Goal: Task Accomplishment & Management: Manage account settings

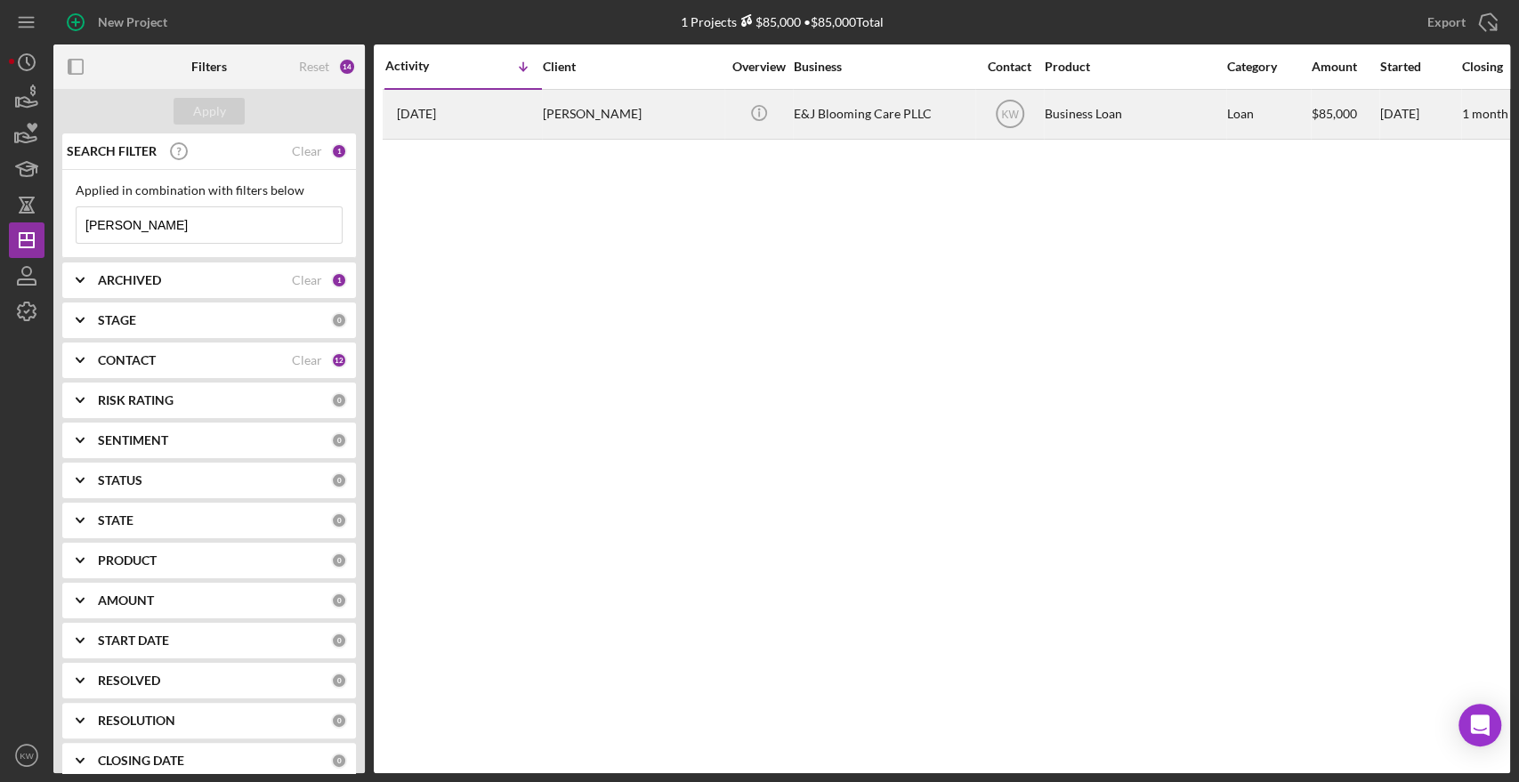
click at [568, 122] on div "[PERSON_NAME]" at bounding box center [632, 114] width 178 height 47
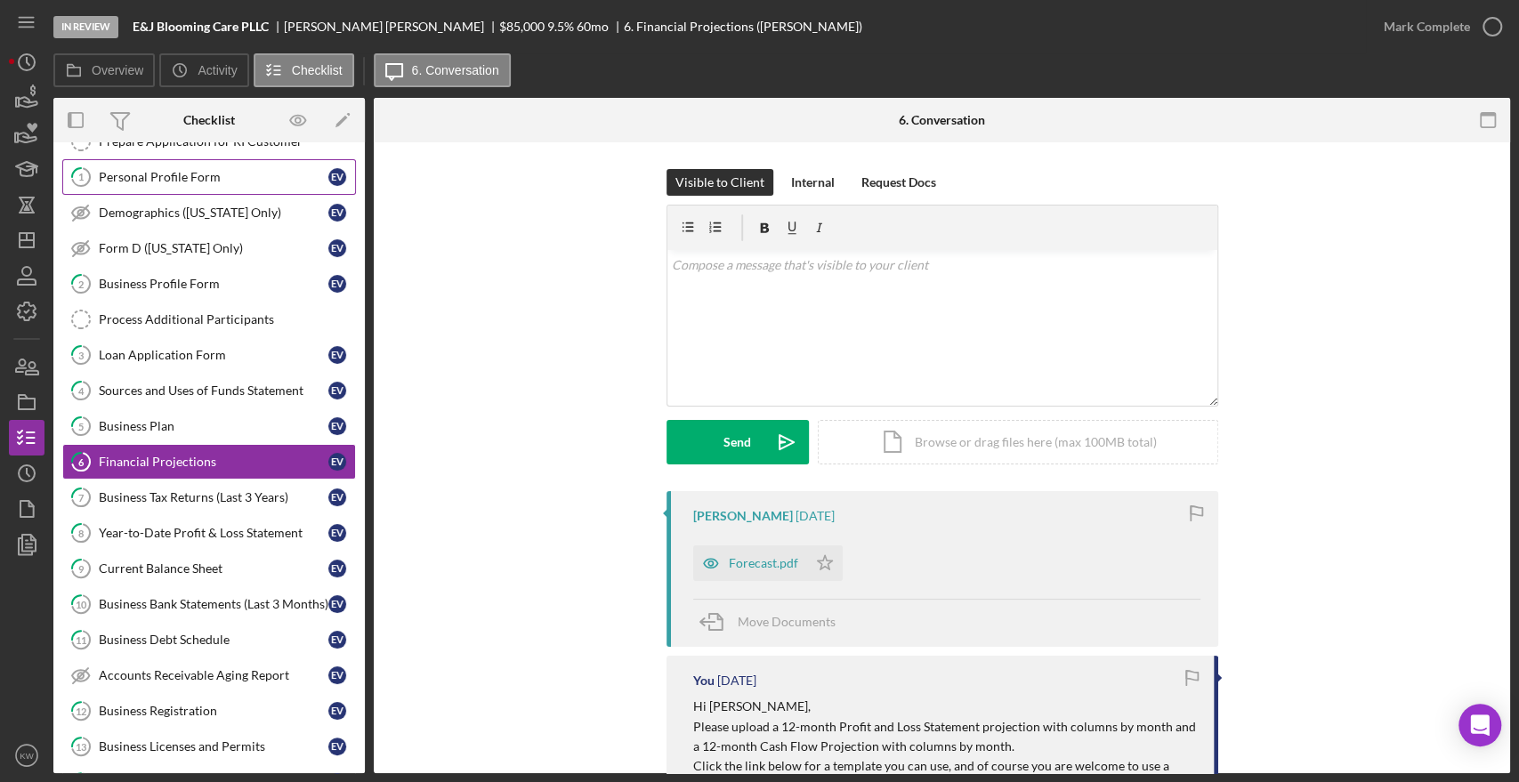
scroll to position [66, 0]
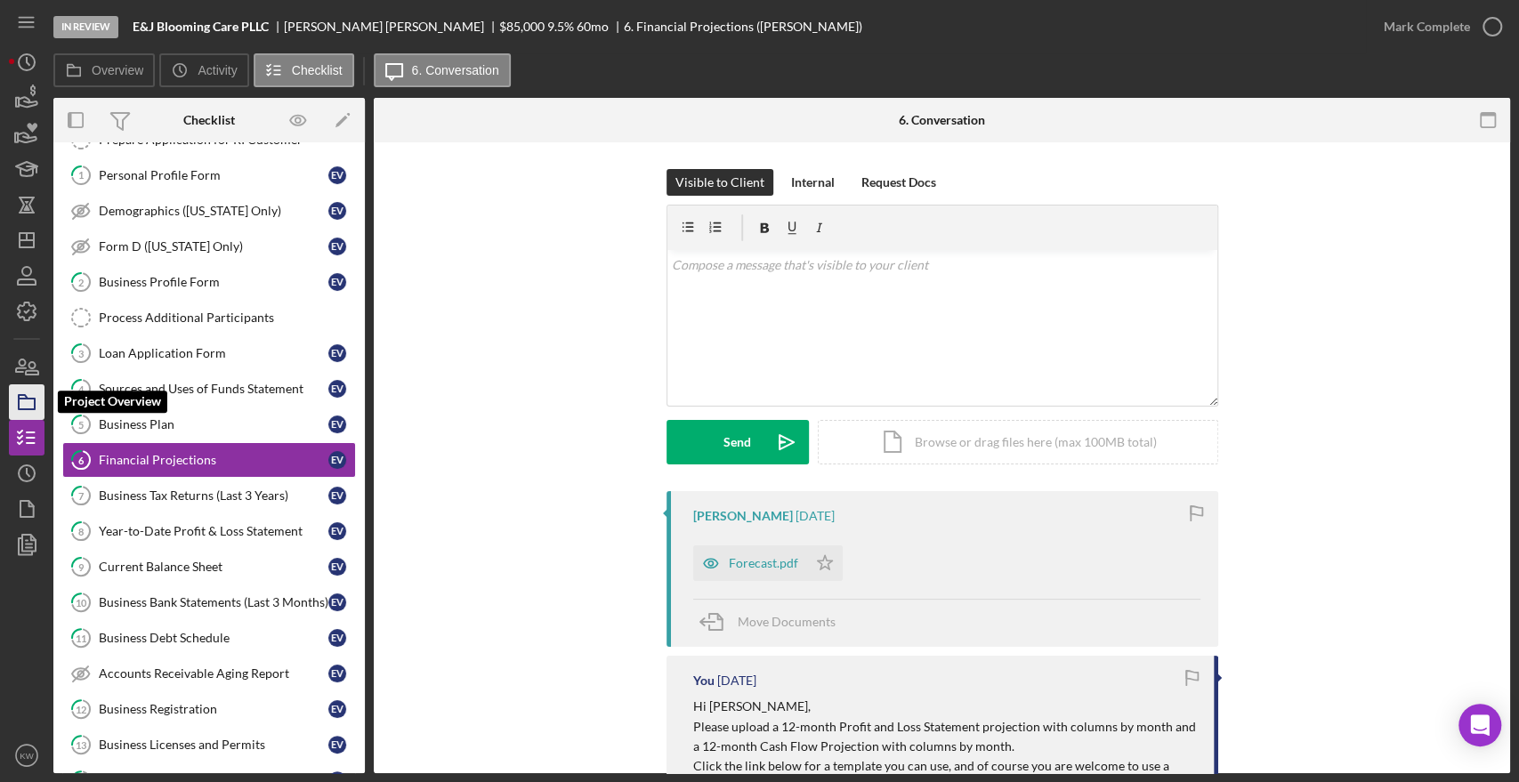
click at [35, 396] on icon "button" at bounding box center [26, 402] width 44 height 44
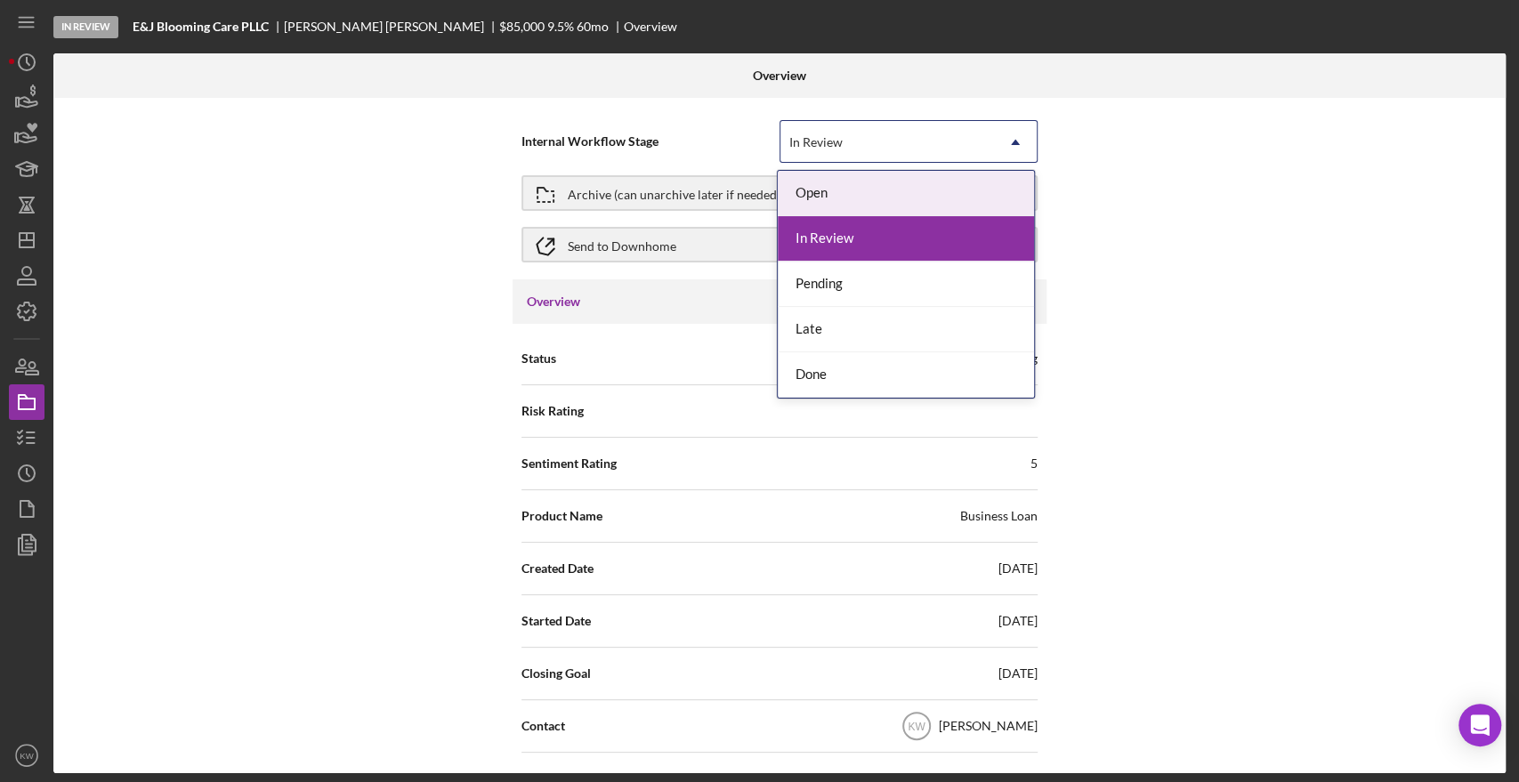
click at [871, 149] on div "In Review" at bounding box center [887, 142] width 214 height 41
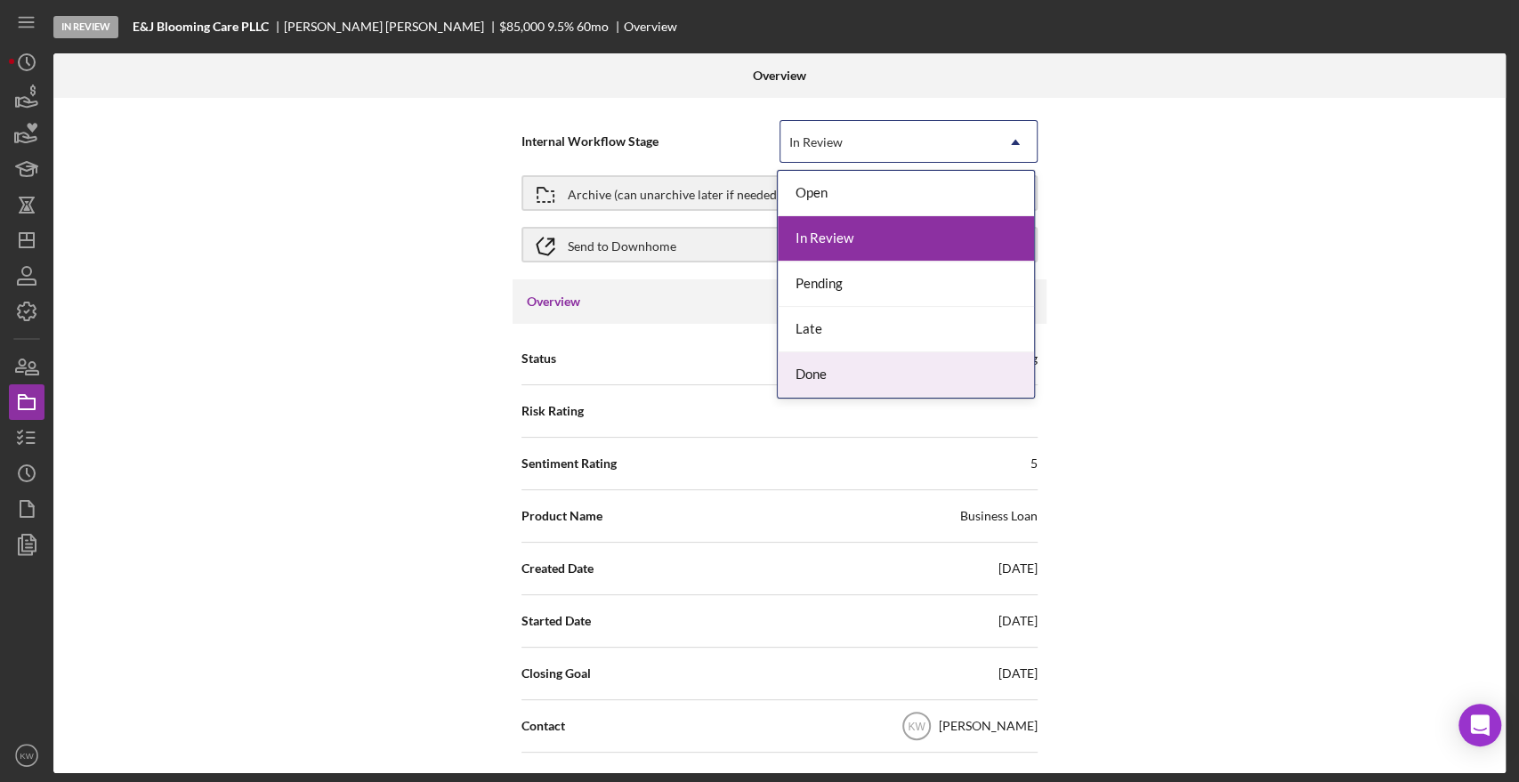
click at [833, 370] on div "Done" at bounding box center [906, 374] width 256 height 45
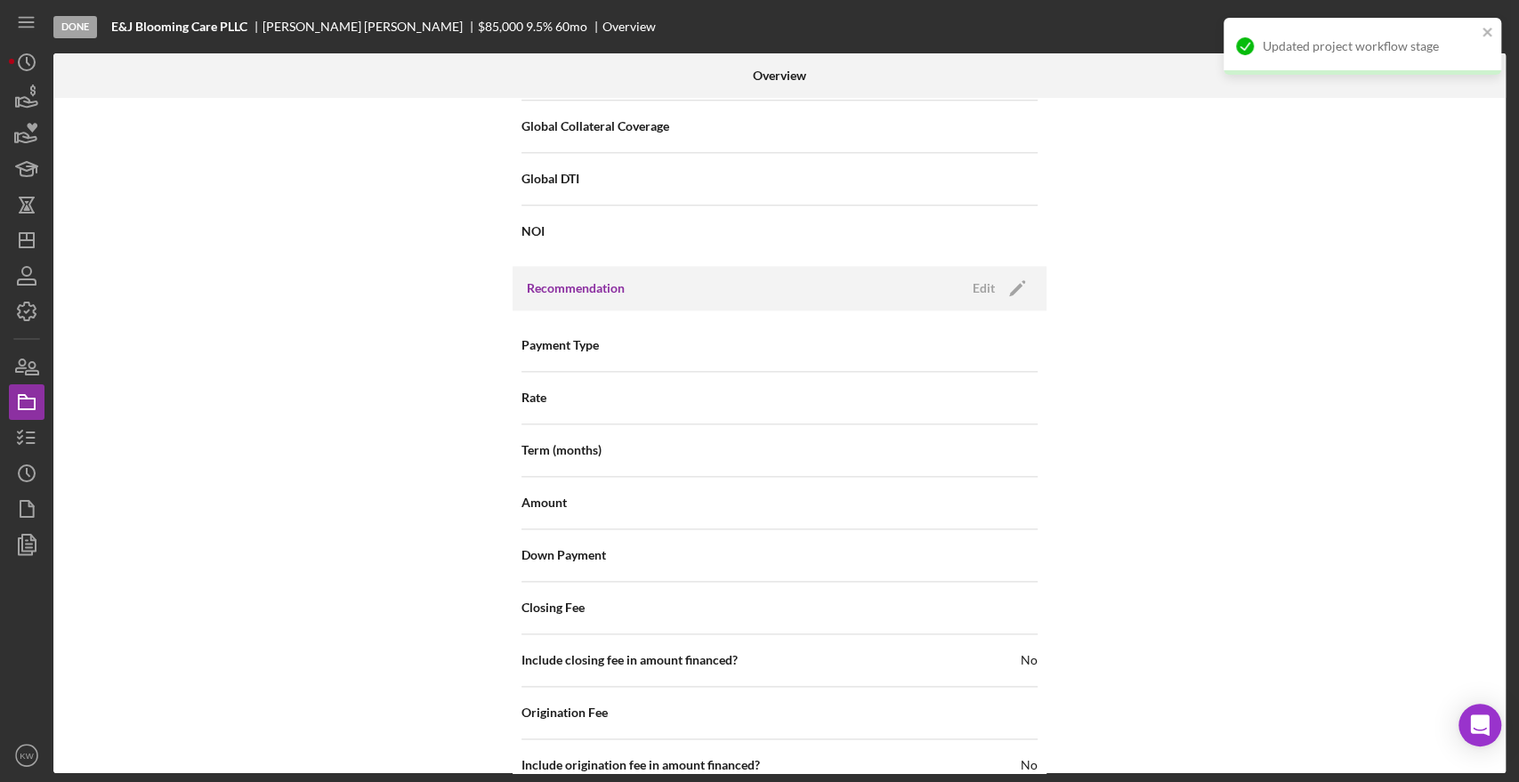
scroll to position [1761, 0]
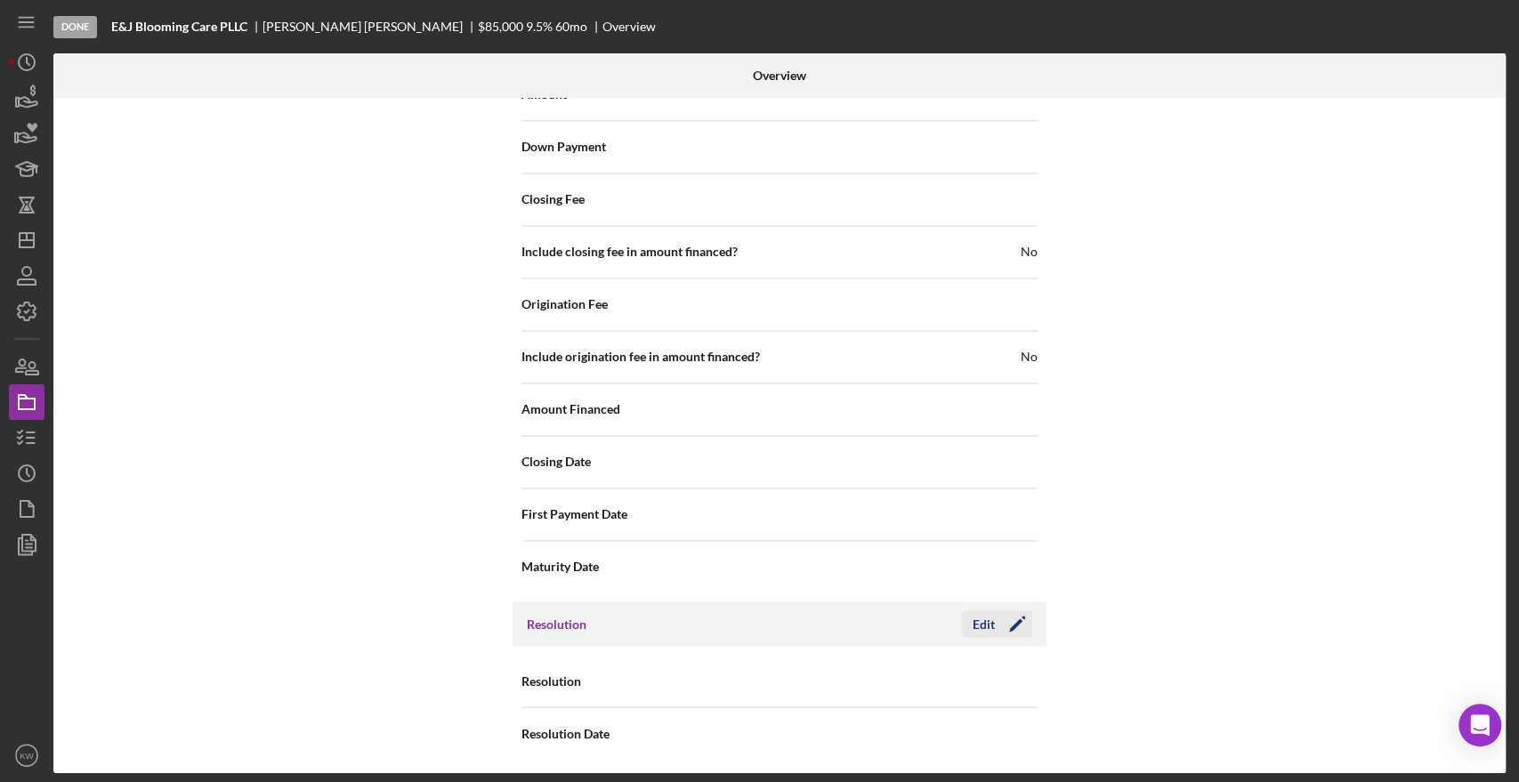
click at [1013, 626] on icon "Icon/Edit" at bounding box center [1017, 623] width 44 height 44
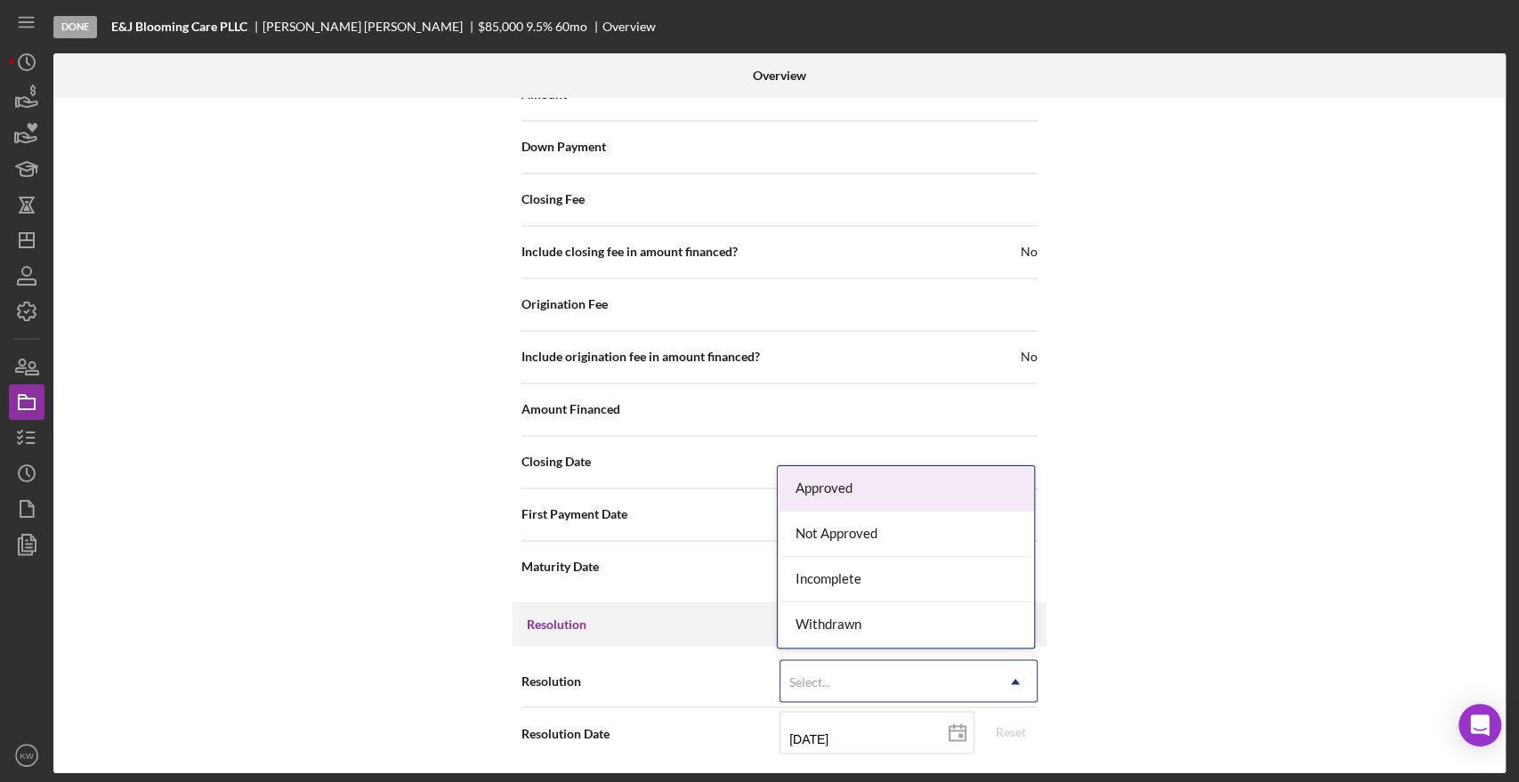
click at [989, 682] on div "Select..." at bounding box center [887, 681] width 214 height 41
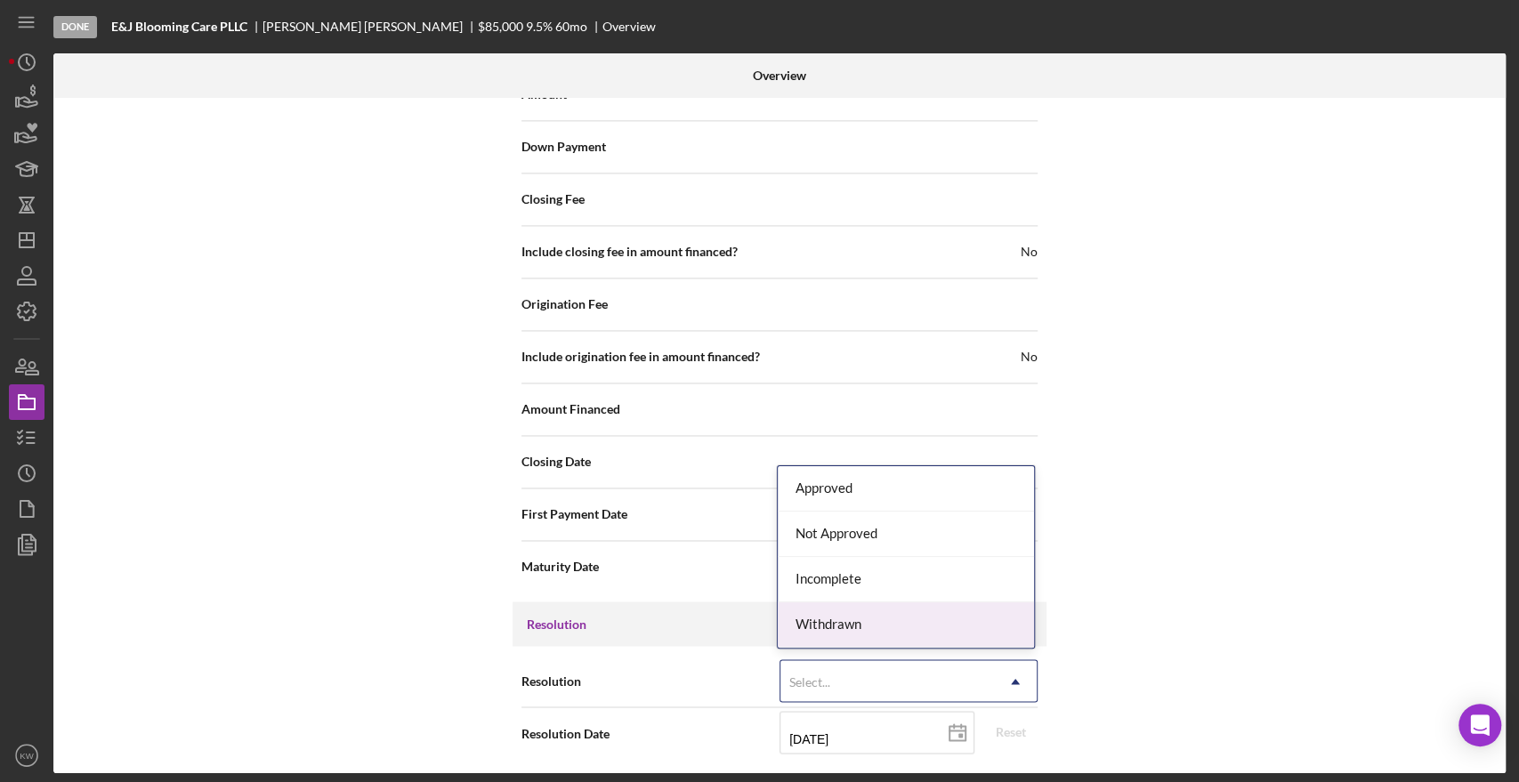
click at [951, 628] on div "Withdrawn" at bounding box center [906, 624] width 256 height 45
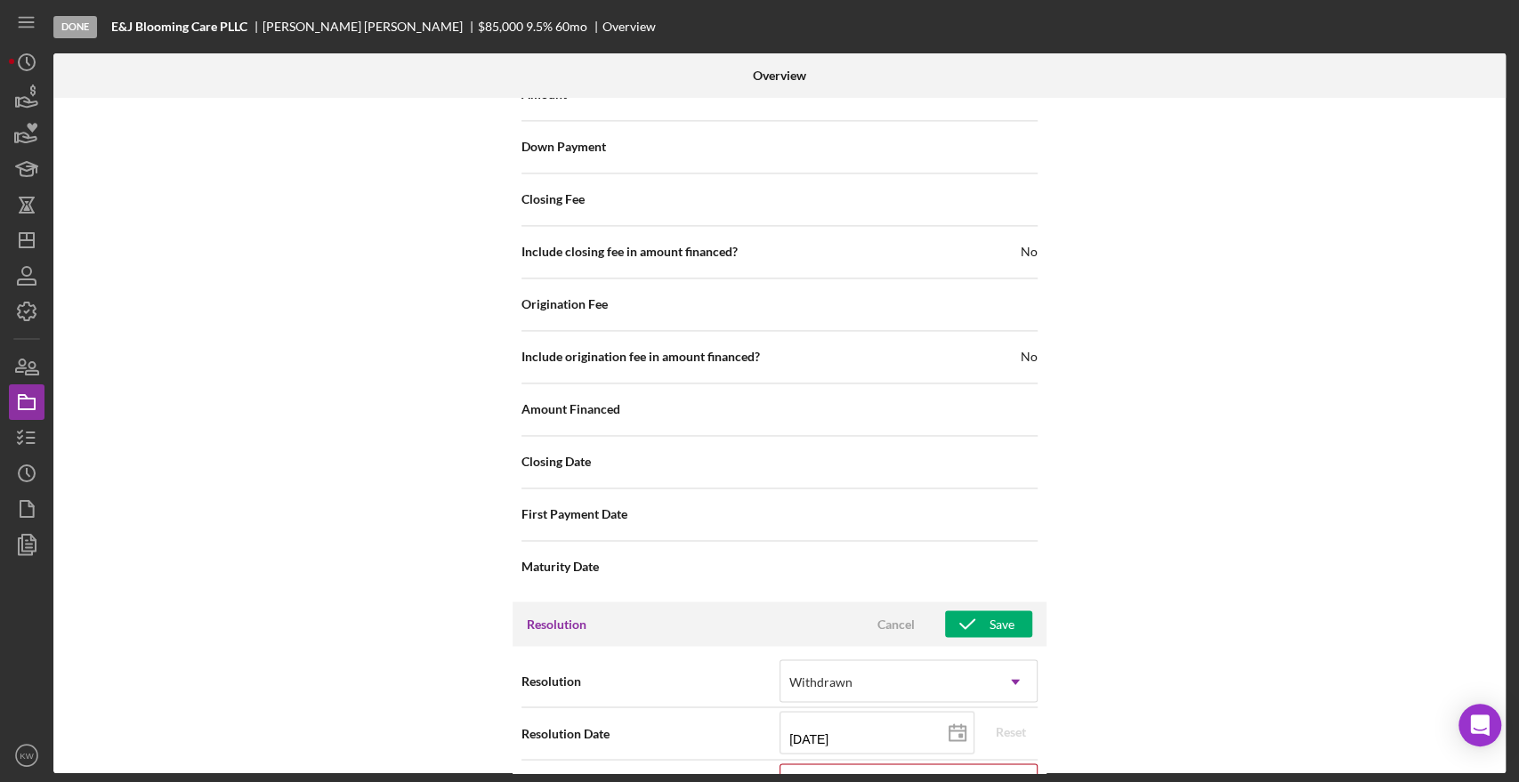
click at [1302, 594] on div "Internal Workflow Stage Done Icon/Dropdown Arrow Archive (can unarchive later i…" at bounding box center [779, 435] width 1452 height 675
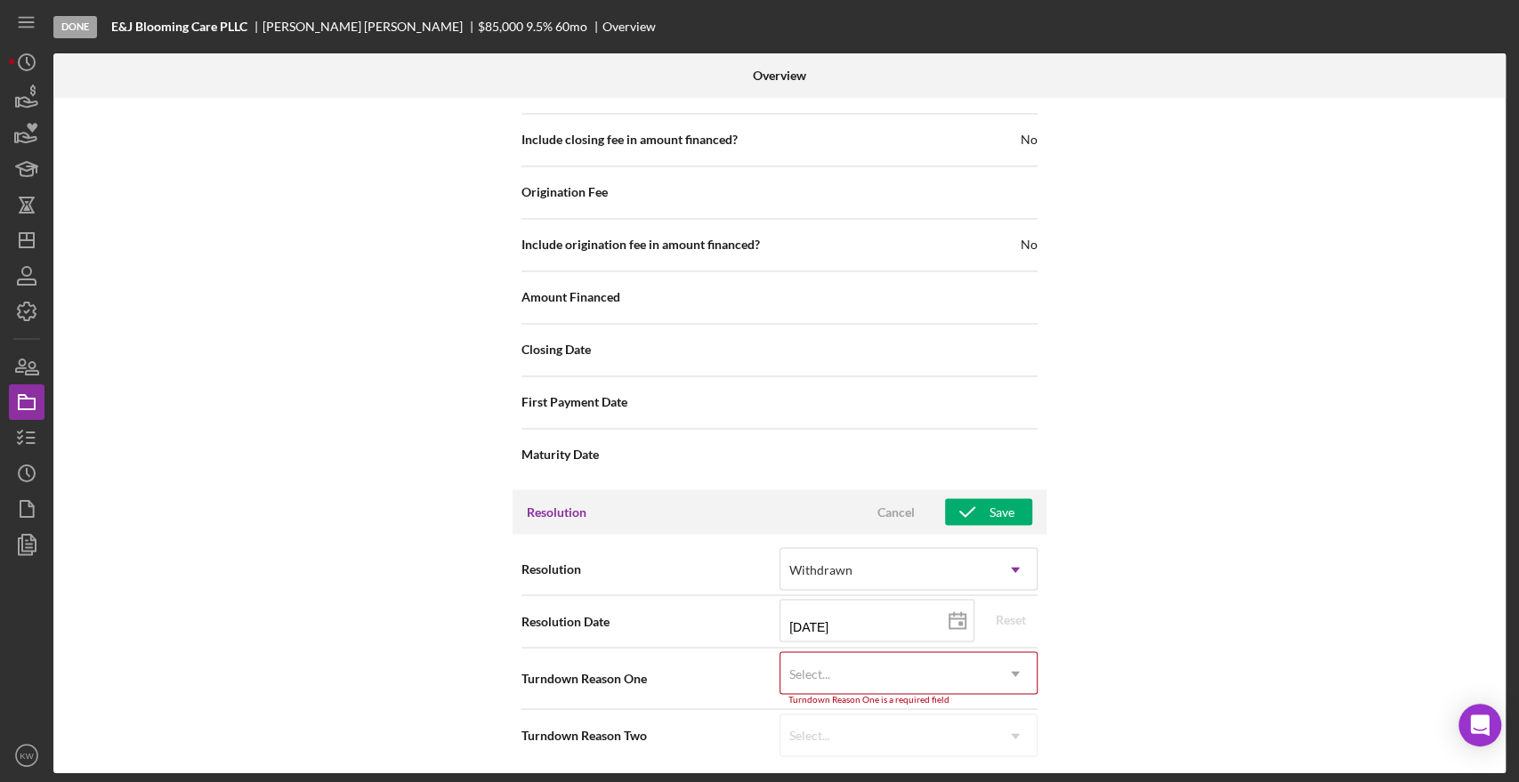
scroll to position [1874, 0]
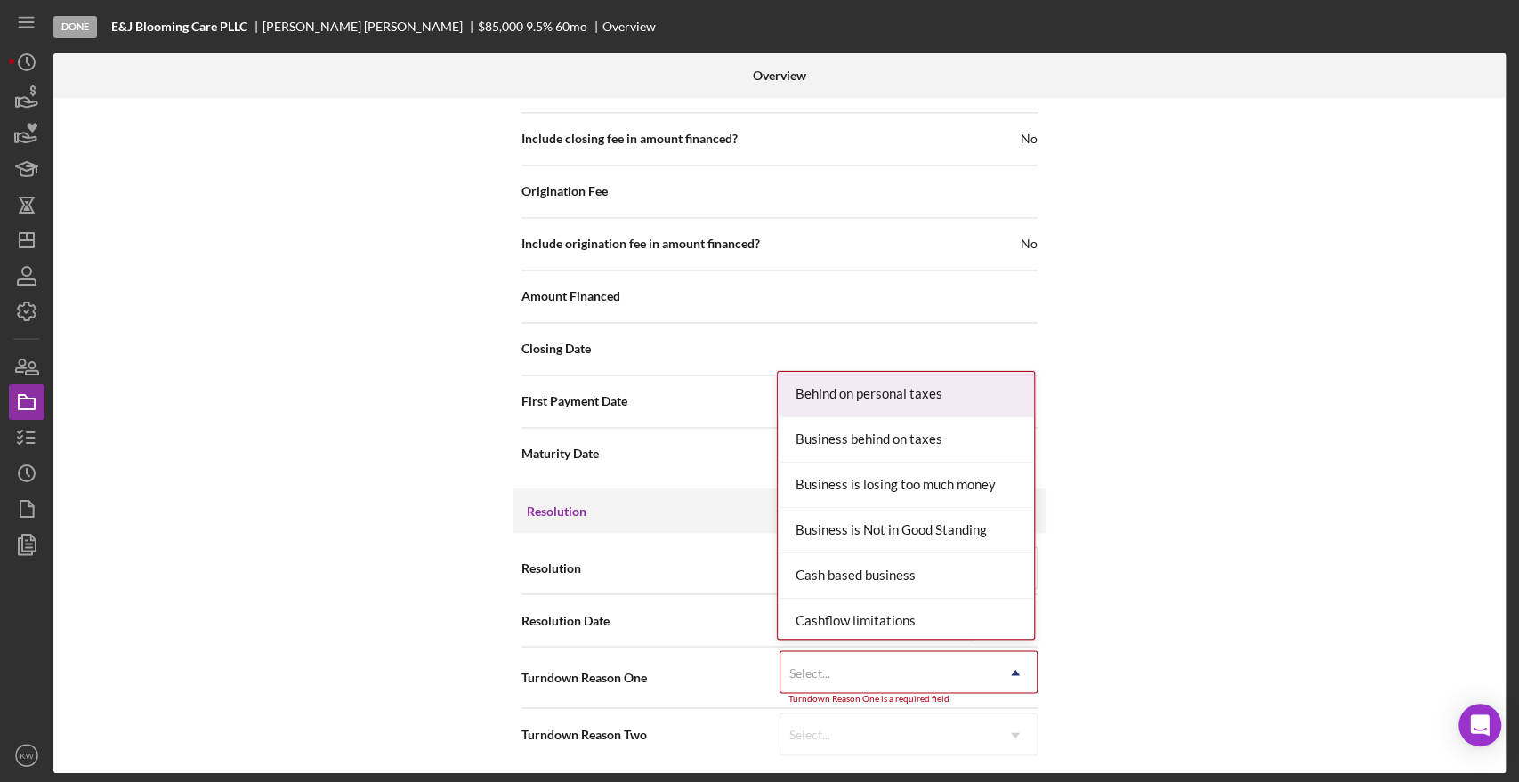
click at [980, 669] on div "Select..." at bounding box center [887, 672] width 214 height 41
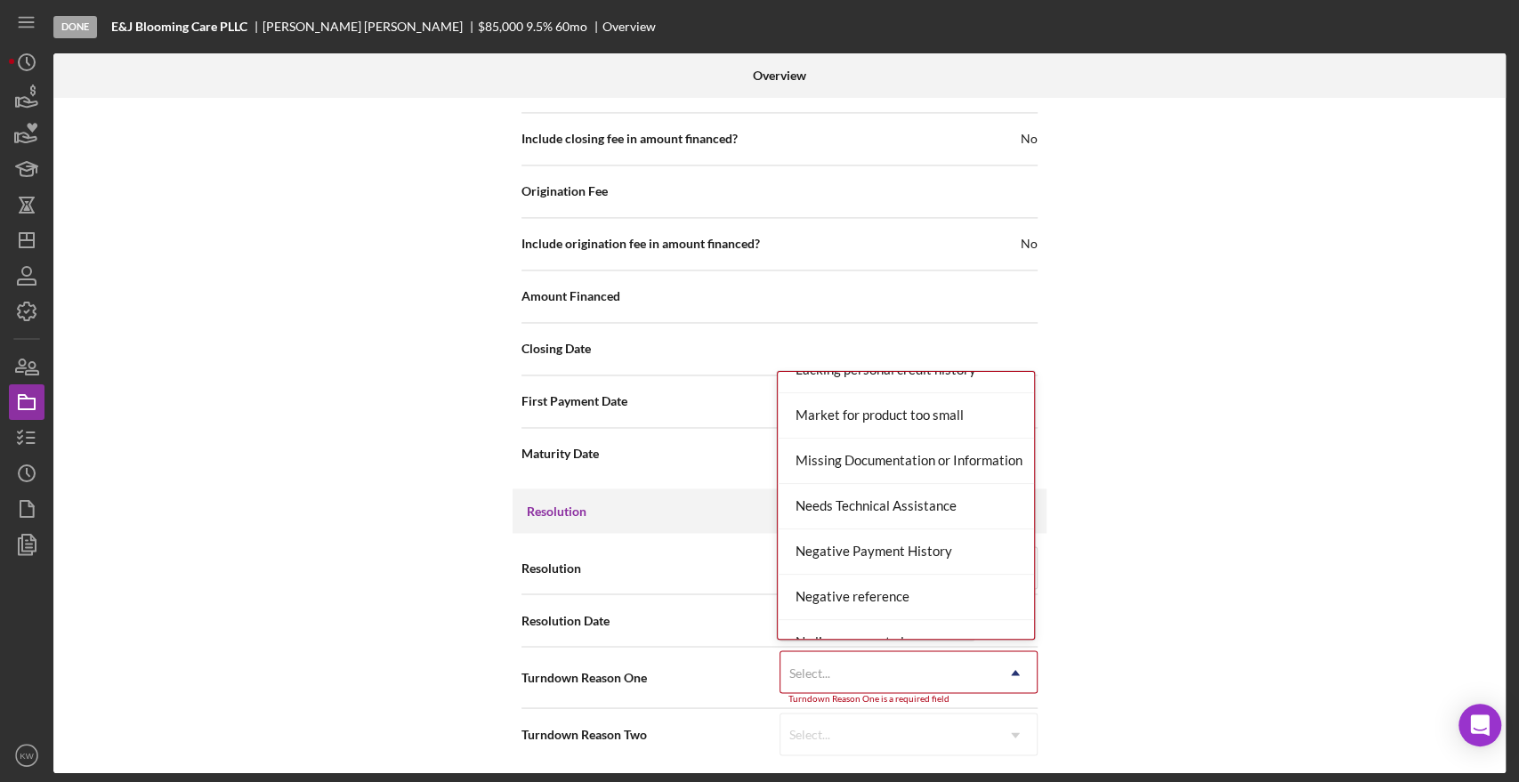
scroll to position [989, 0]
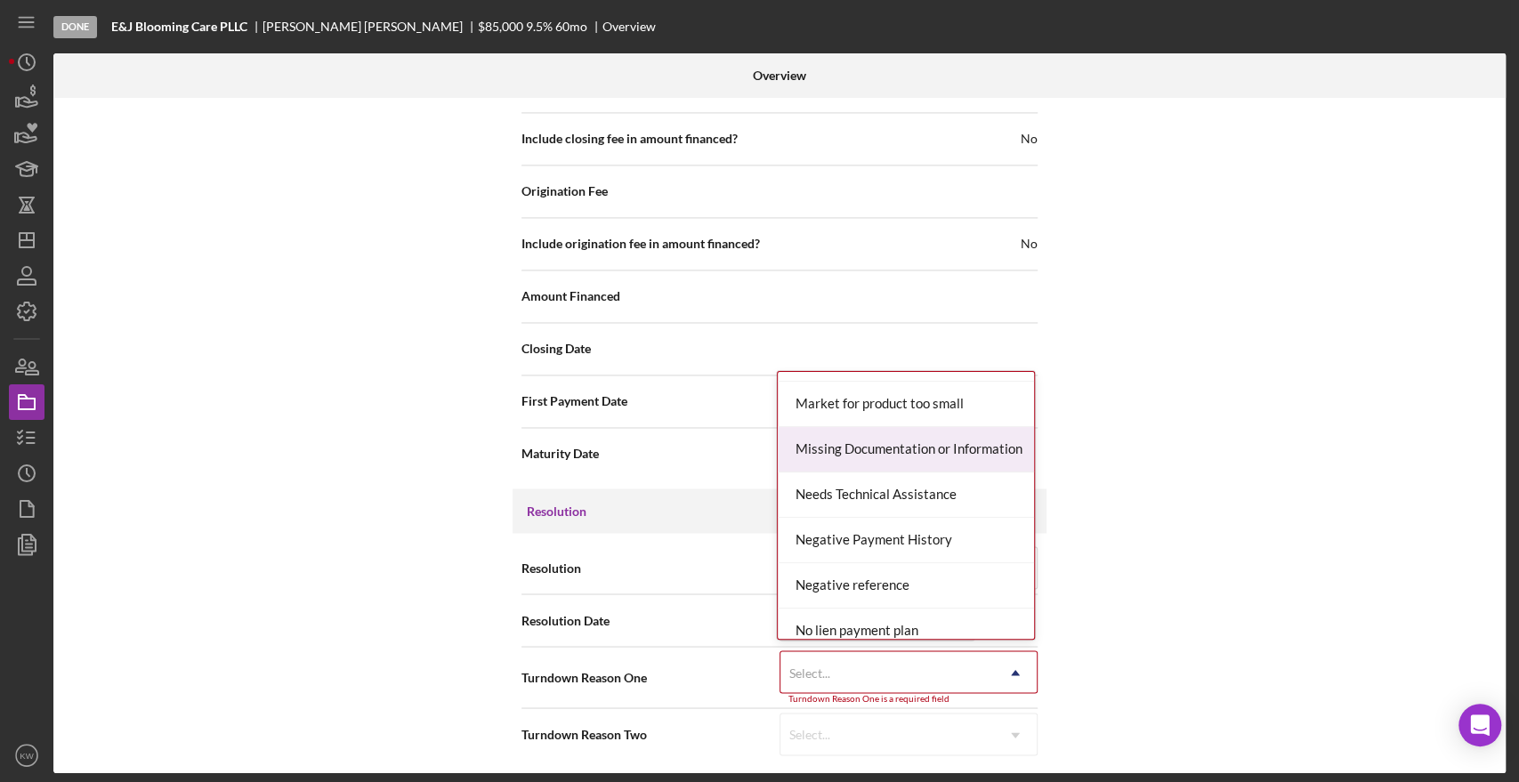
click at [922, 454] on div "Missing Documentation or Information" at bounding box center [906, 449] width 256 height 45
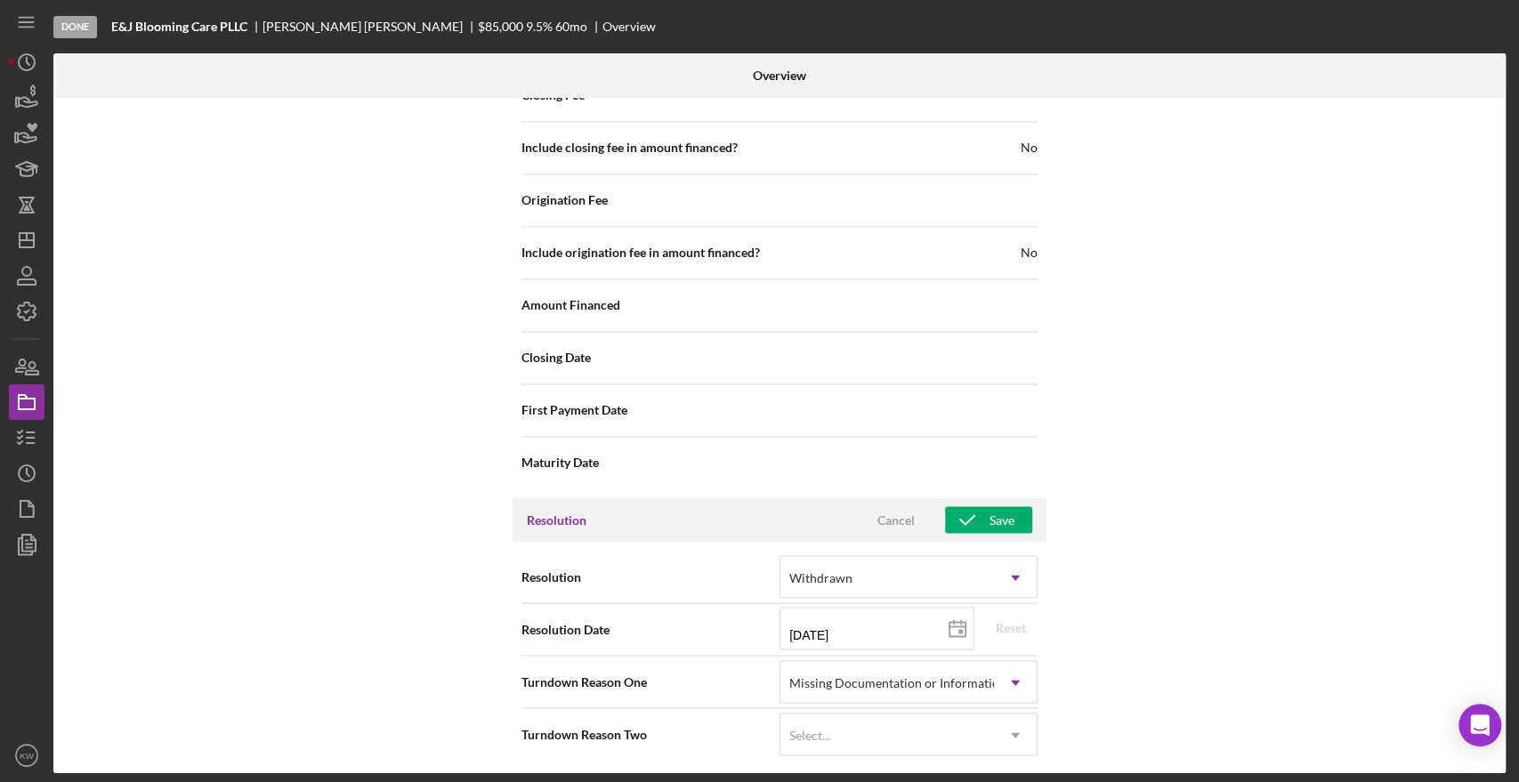
click at [1262, 504] on div "Internal Workflow Stage Done Icon/Dropdown Arrow Archive (can unarchive later i…" at bounding box center [779, 435] width 1452 height 675
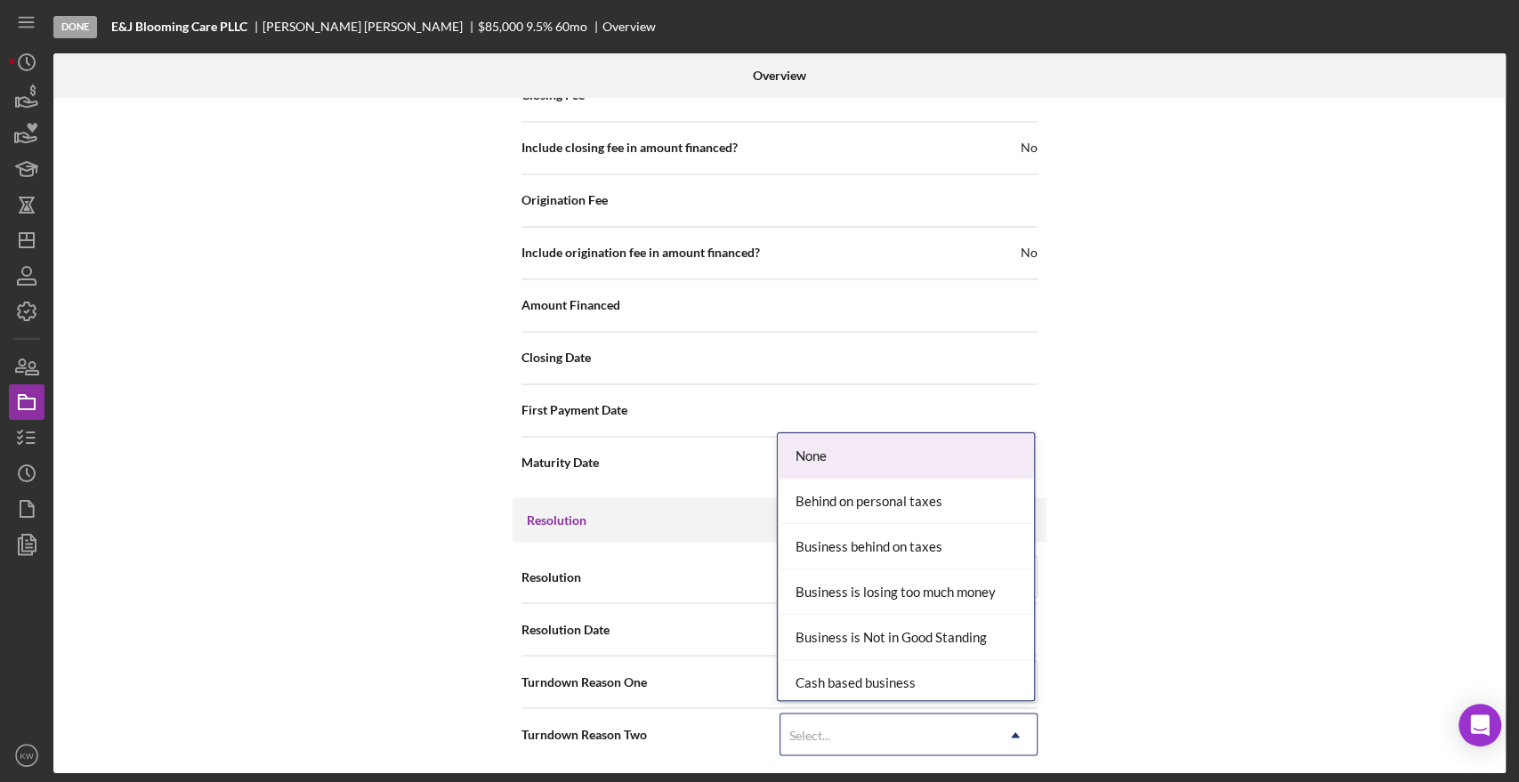
click at [954, 730] on div "Select..." at bounding box center [887, 734] width 214 height 41
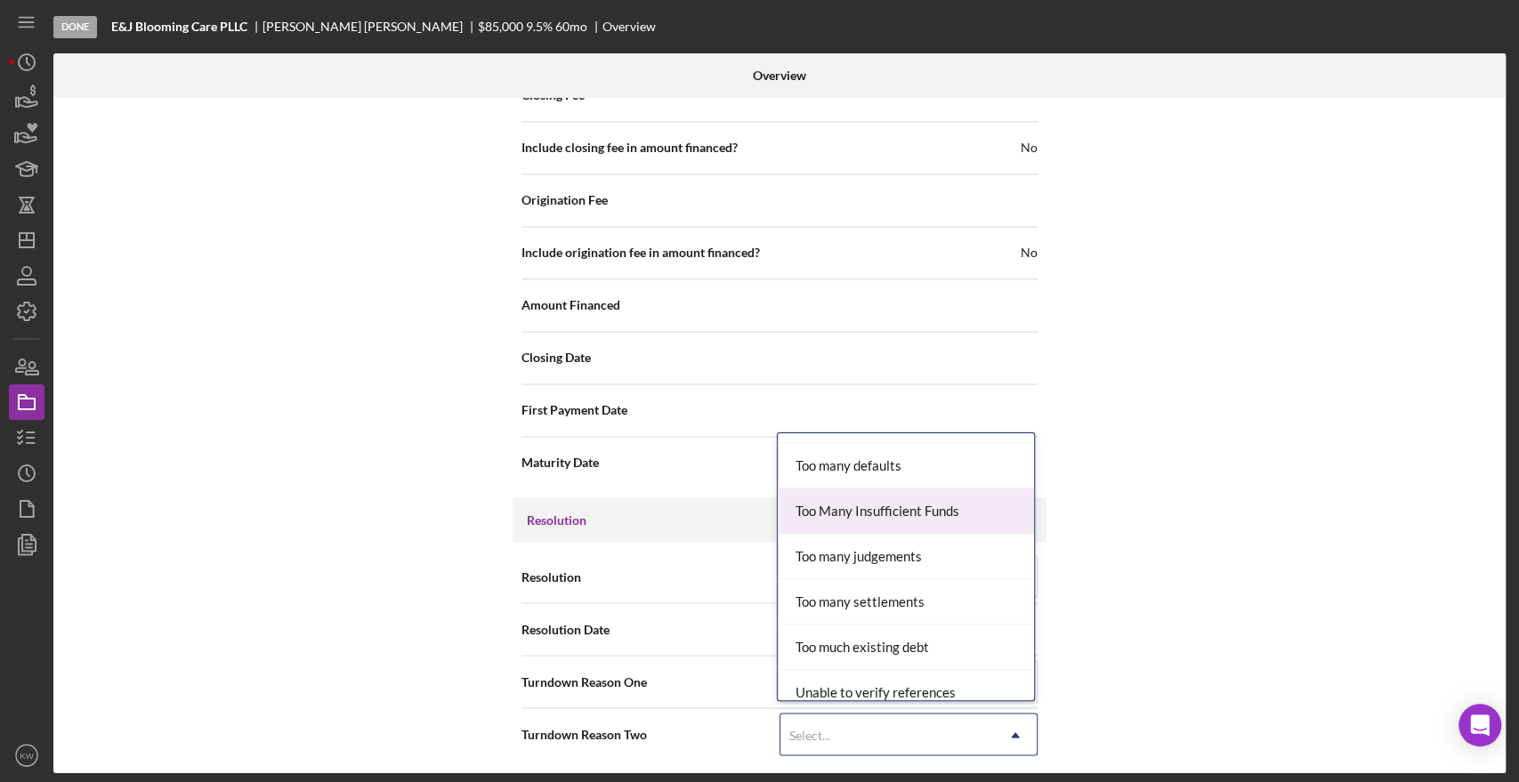
scroll to position [1950, 0]
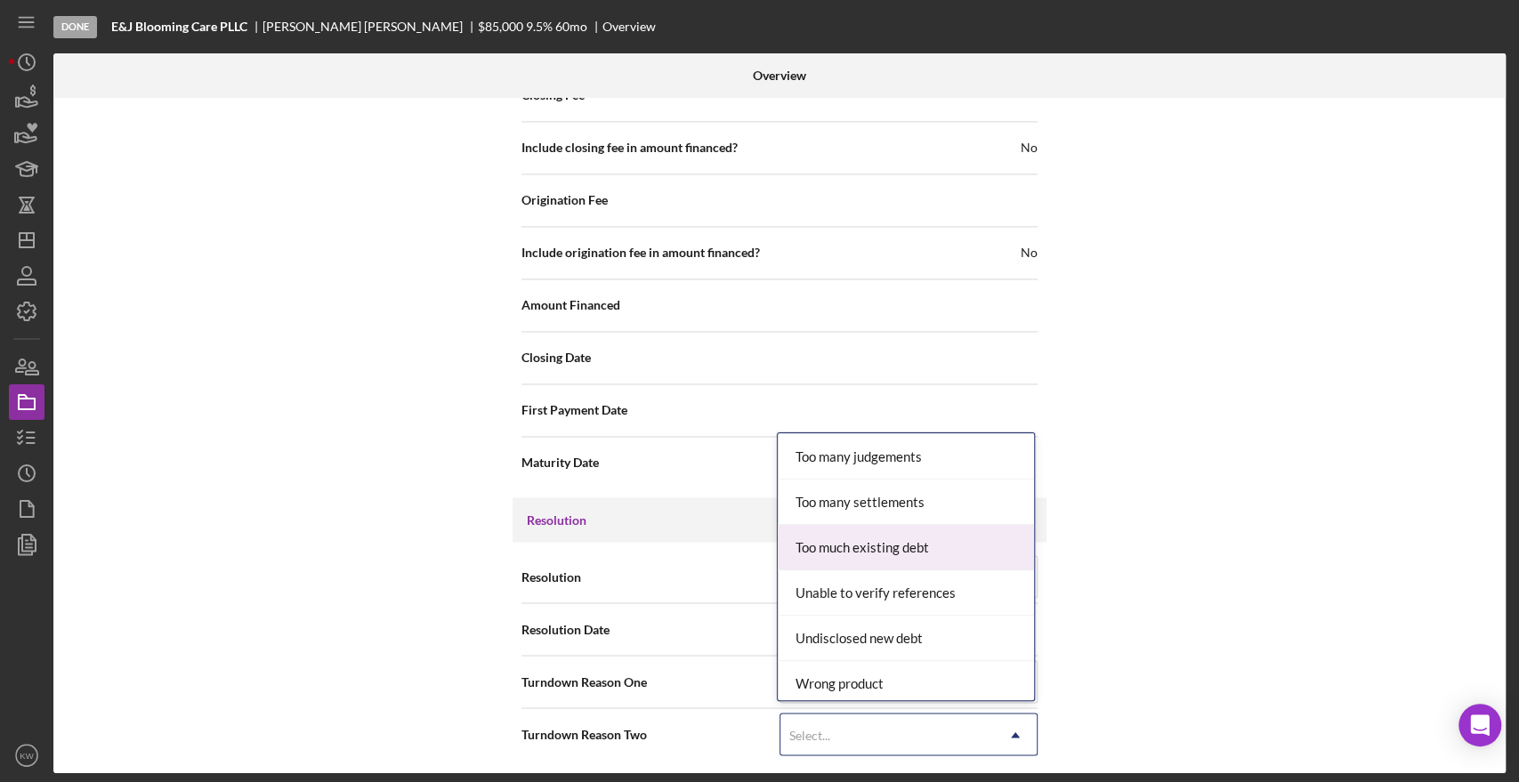
click at [919, 543] on div "Too much existing debt" at bounding box center [906, 547] width 256 height 45
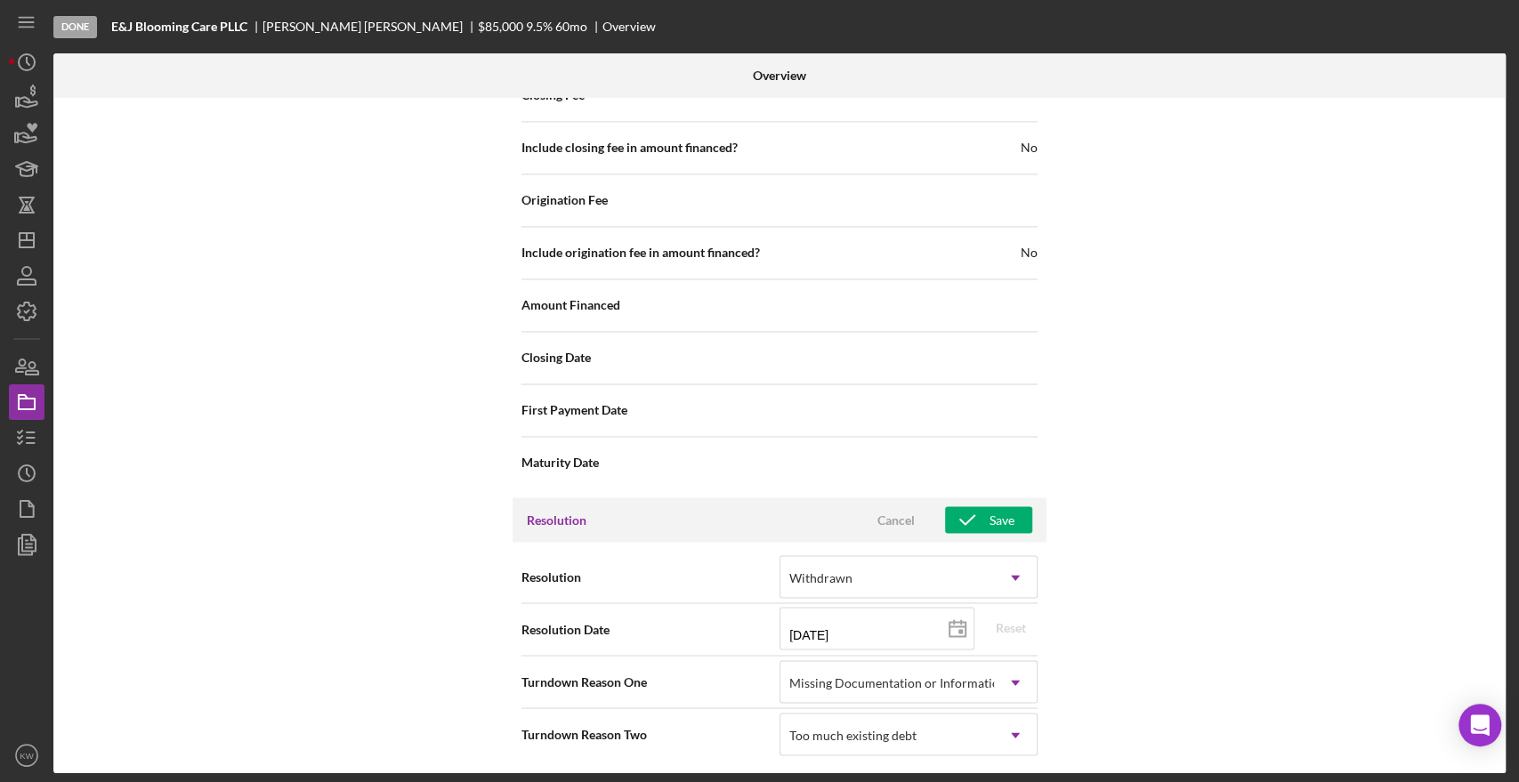
click at [1187, 604] on div "Internal Workflow Stage Done Icon/Dropdown Arrow Archive (can unarchive later i…" at bounding box center [779, 435] width 1452 height 675
click at [985, 518] on icon "button" at bounding box center [967, 519] width 44 height 44
